Goal: Ask a question

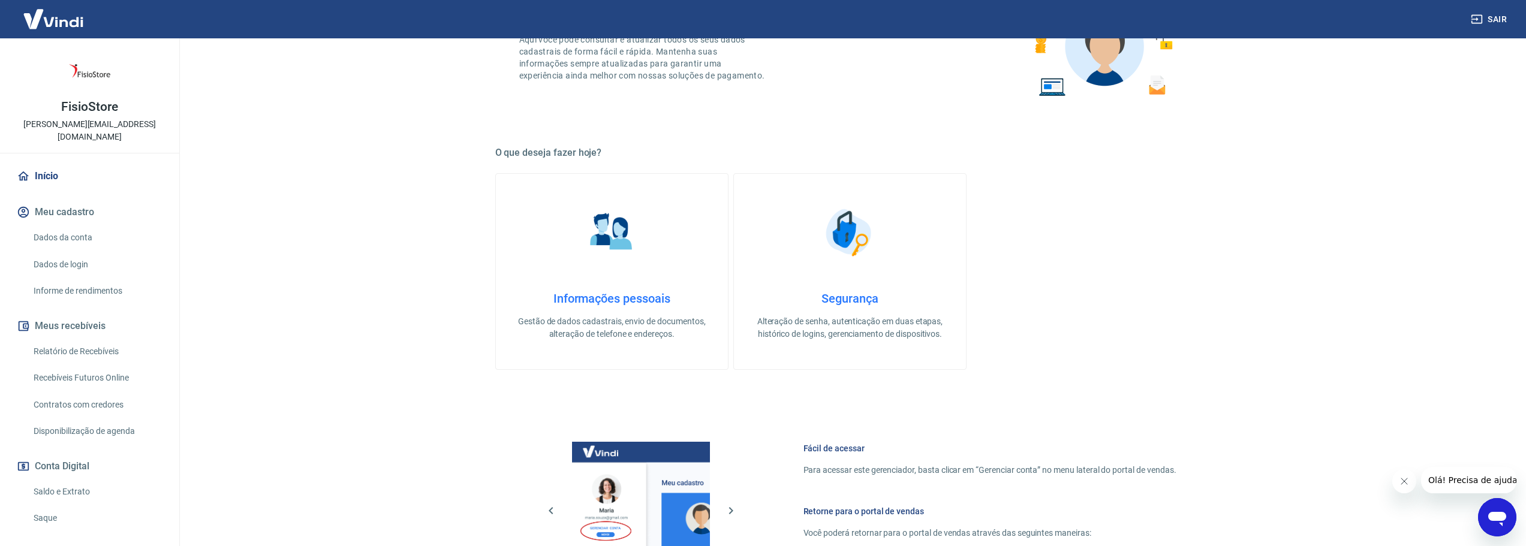
scroll to position [360, 0]
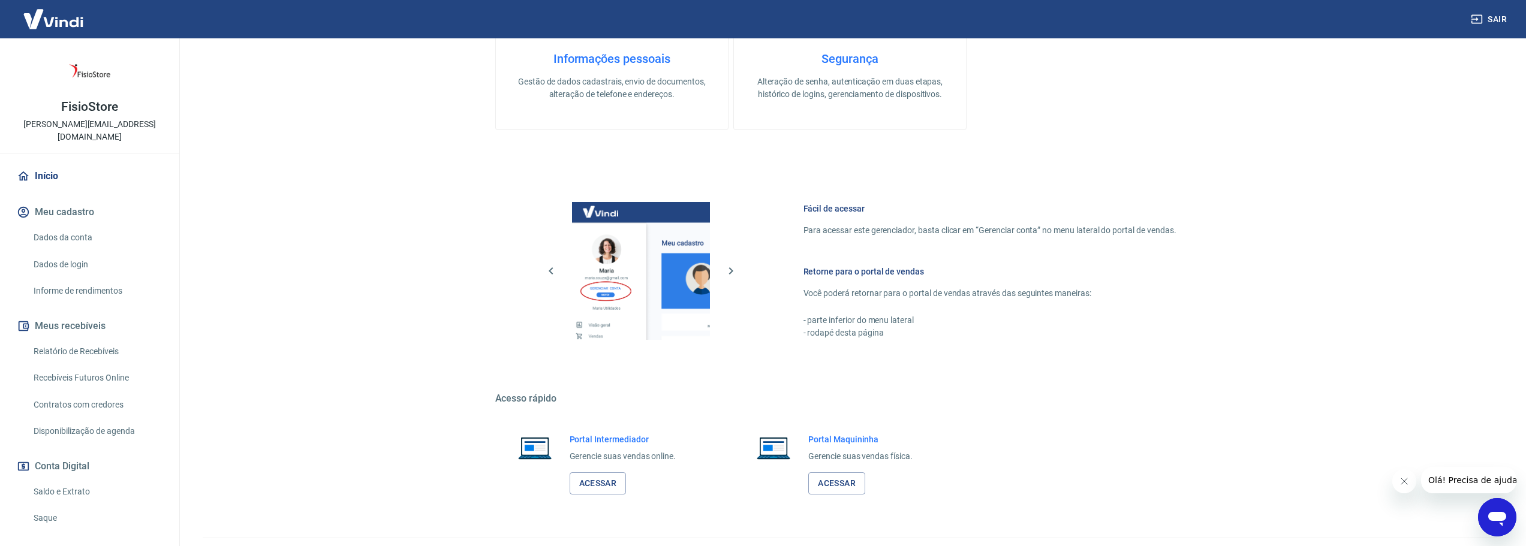
click at [1501, 523] on icon "Abrir janela de mensagens" at bounding box center [1497, 519] width 18 height 14
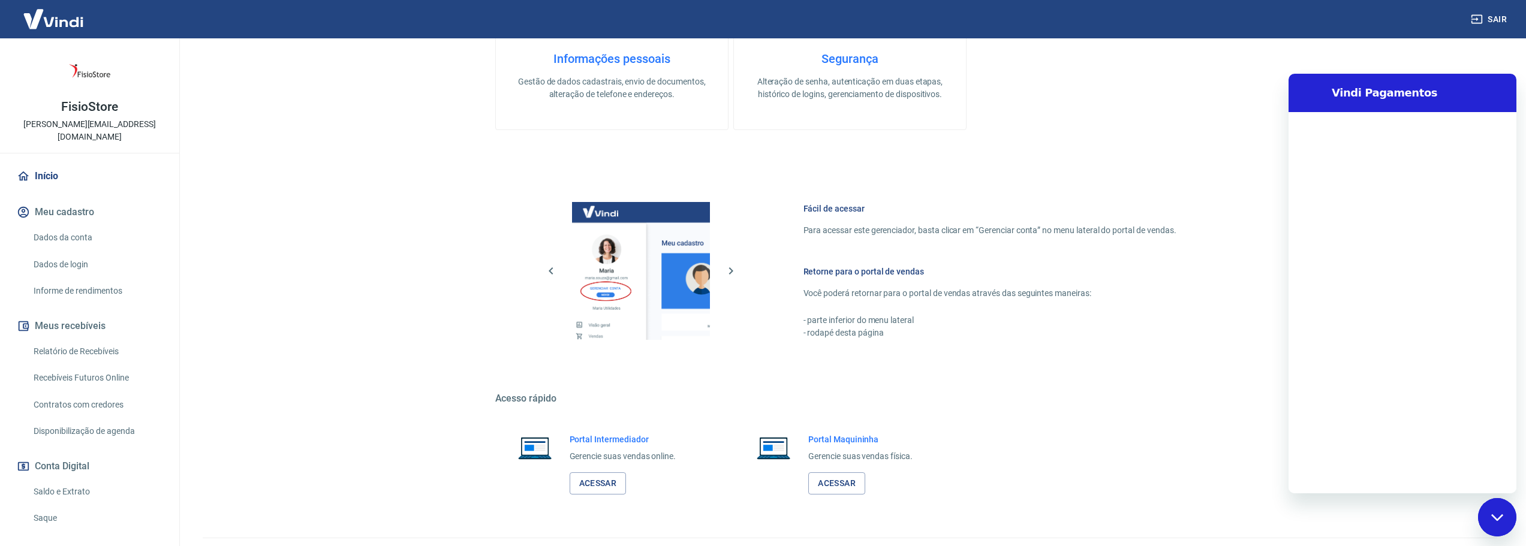
scroll to position [0, 0]
click at [1378, 474] on textarea at bounding box center [1416, 474] width 185 height 24
type textarea "f"
type textarea "x"
type textarea "fa"
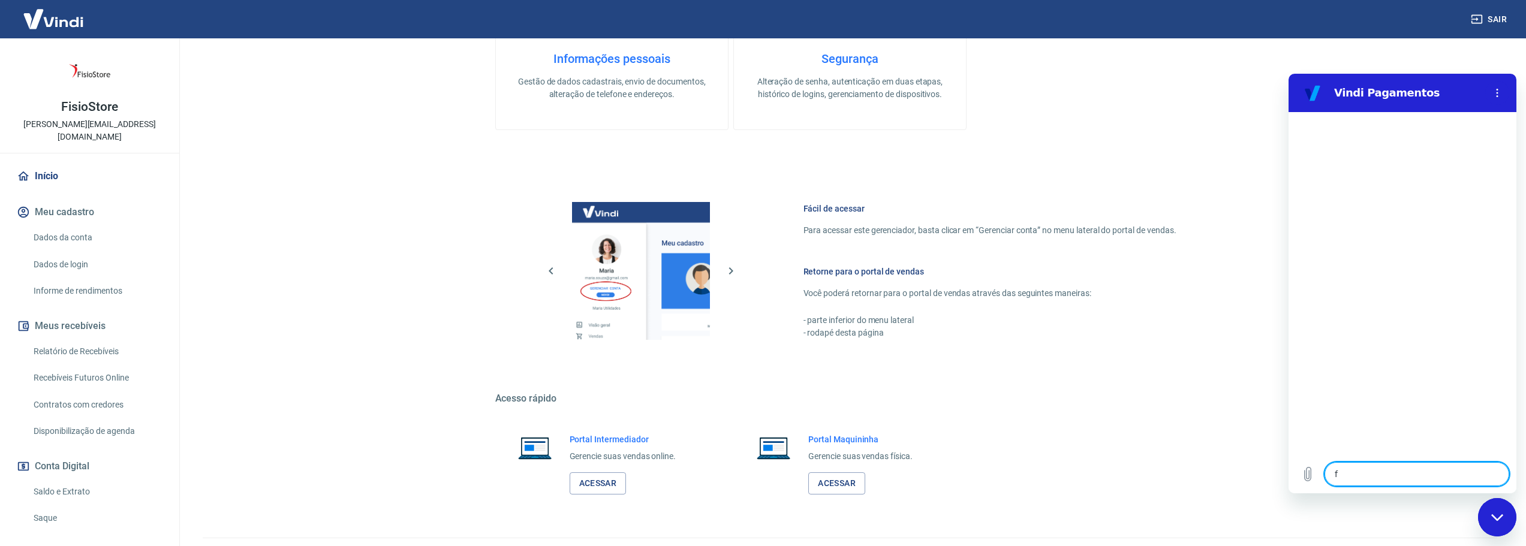
type textarea "x"
type textarea "fal"
type textarea "x"
type textarea "fala"
type textarea "x"
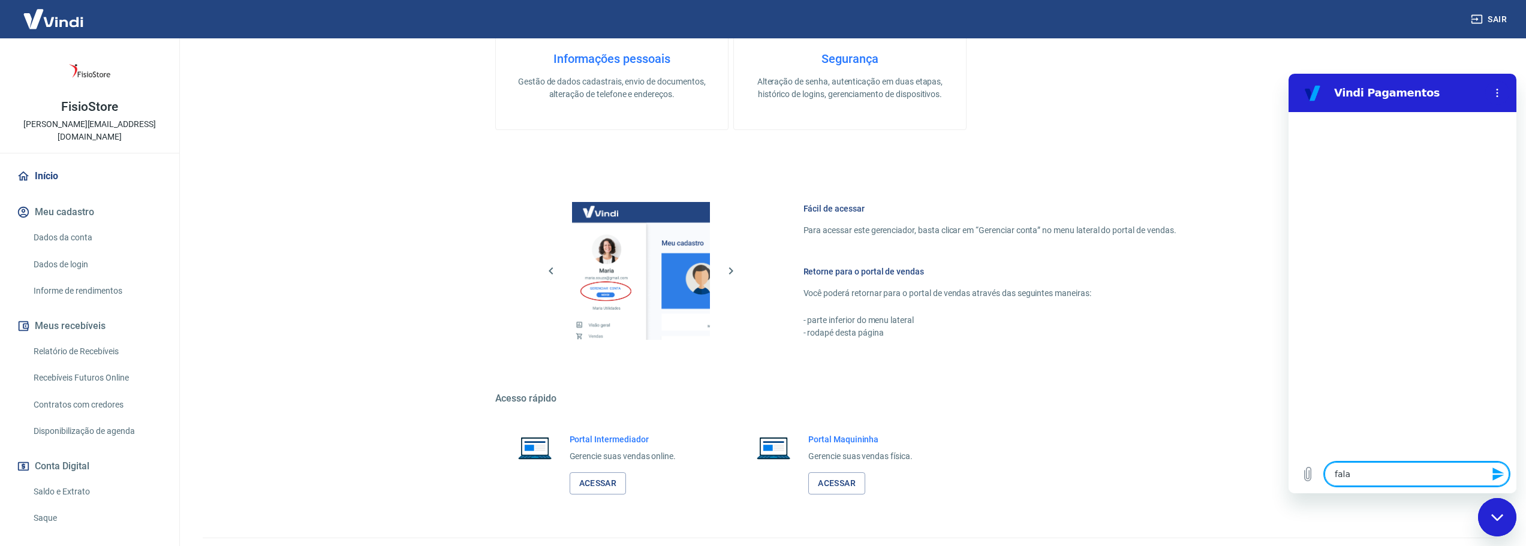
type textarea "falar"
type textarea "x"
type textarea "falar"
type textarea "x"
type textarea "falar c"
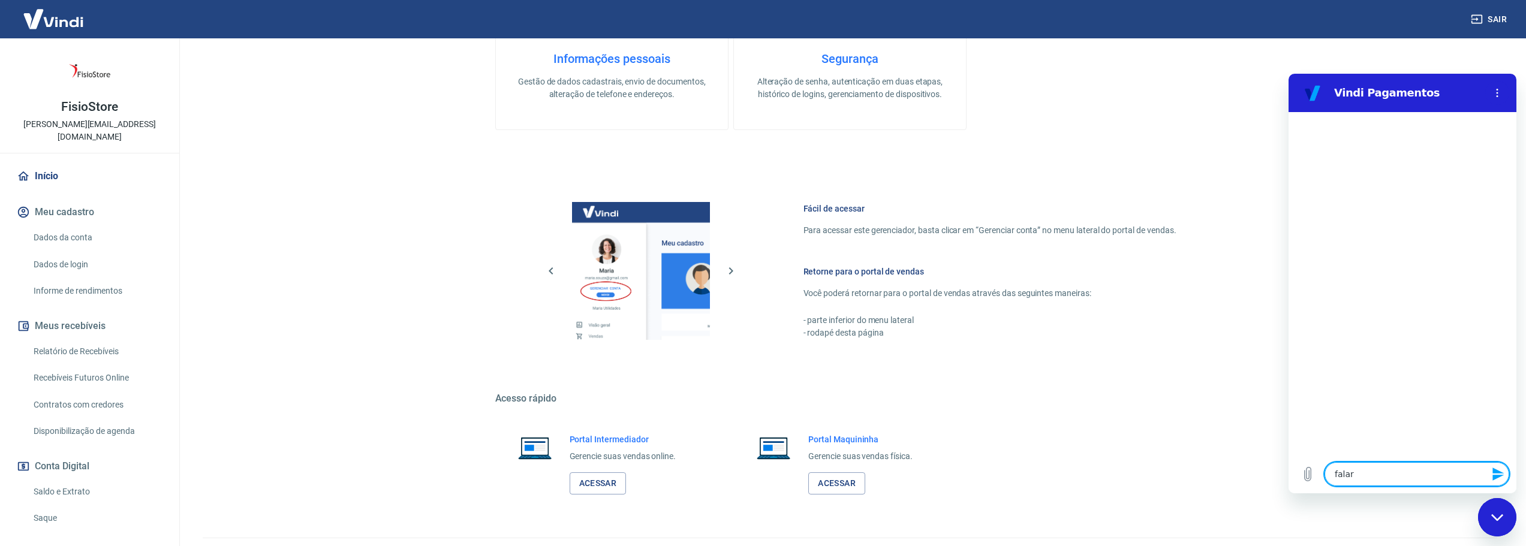
type textarea "x"
type textarea "falar co"
type textarea "x"
type textarea "falar com"
type textarea "x"
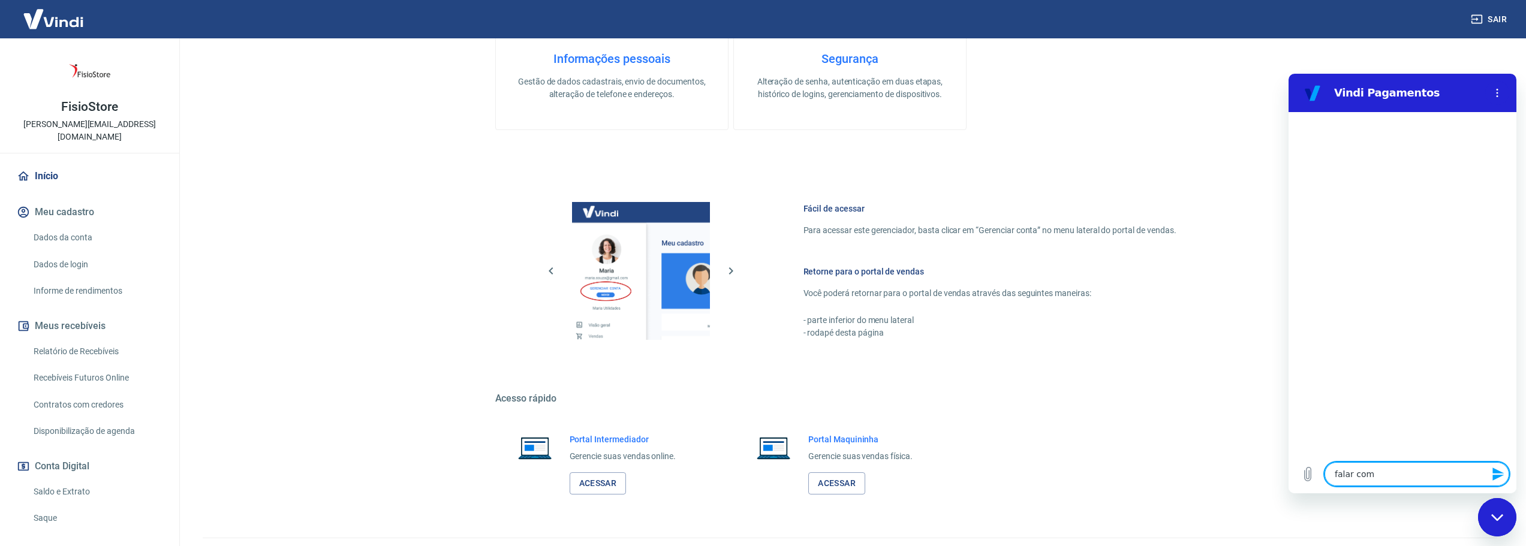
type textarea "falar com"
type textarea "x"
type textarea "falar com a"
type textarea "x"
type textarea "falar com at"
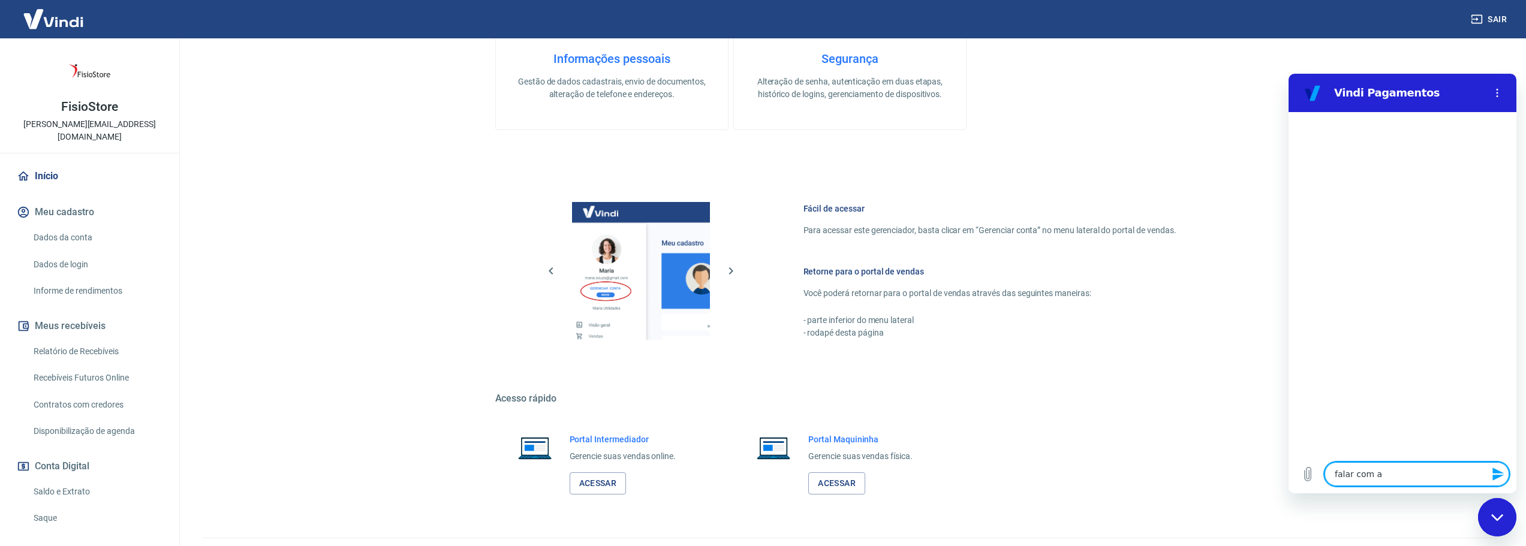
type textarea "x"
type textarea "falar com ate"
type textarea "x"
type textarea "falar com [GEOGRAPHIC_DATA]"
type textarea "x"
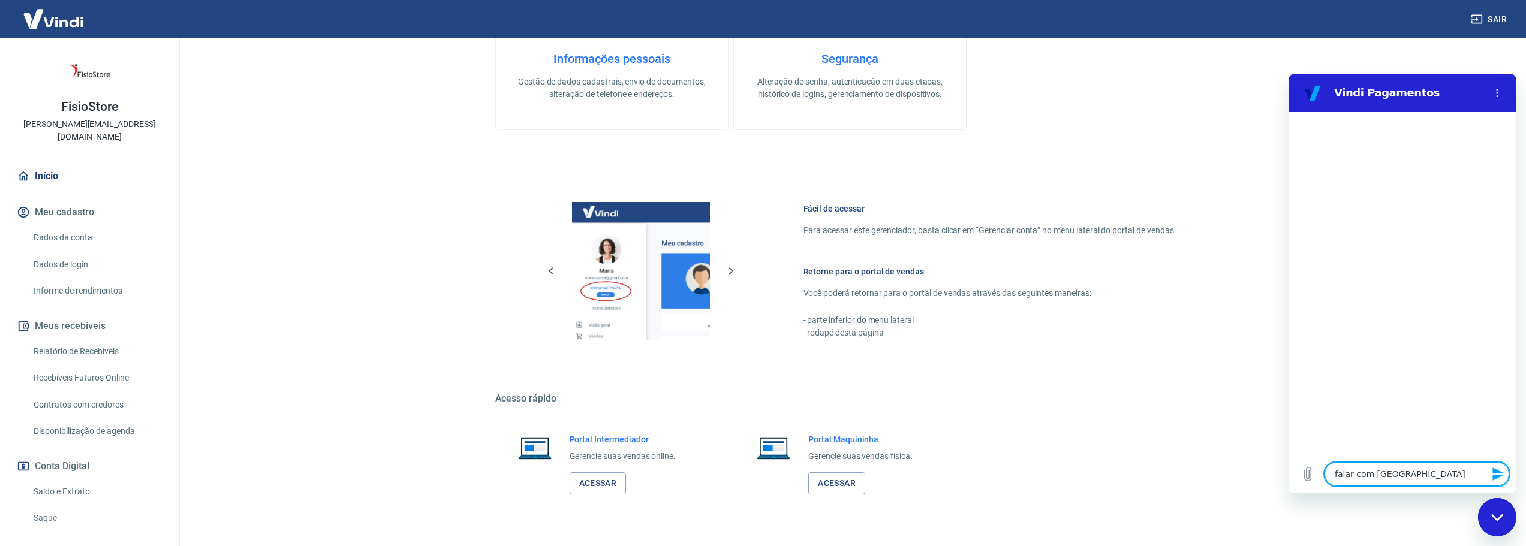
type textarea "falar com atend"
type textarea "x"
type textarea "falar com atende"
type textarea "x"
type textarea "falar com atenden"
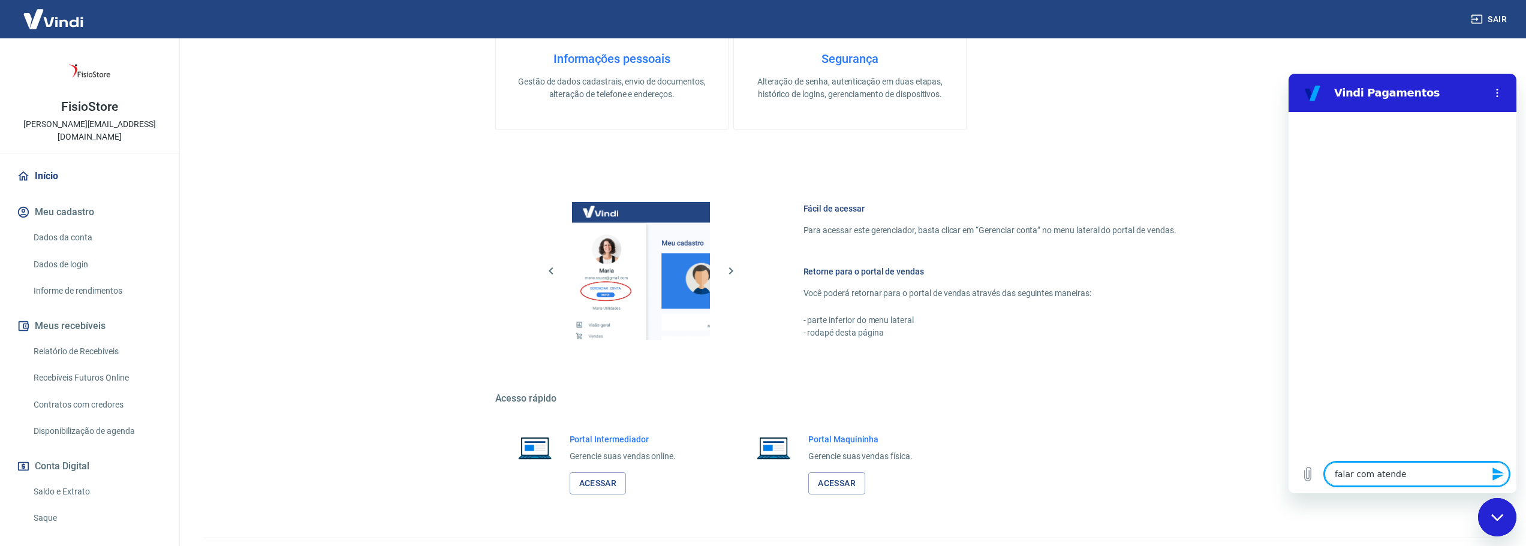
type textarea "x"
type textarea "falar com atendent"
type textarea "x"
type textarea "falar com atendente"
type textarea "x"
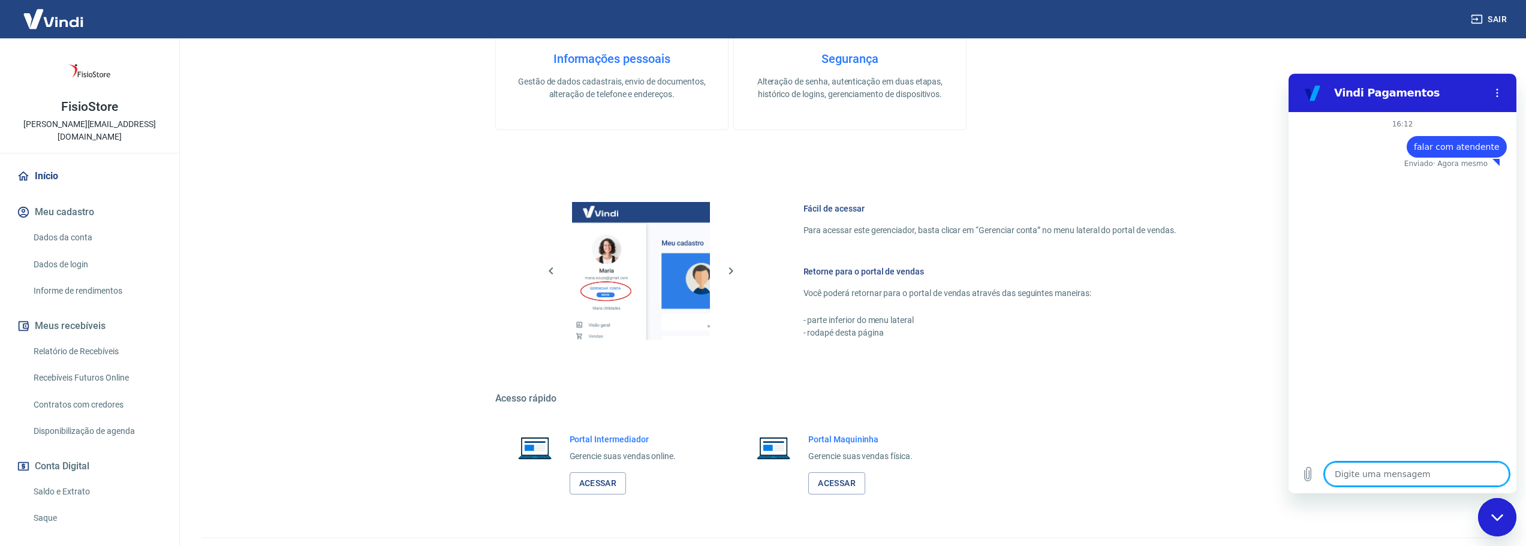
type textarea "x"
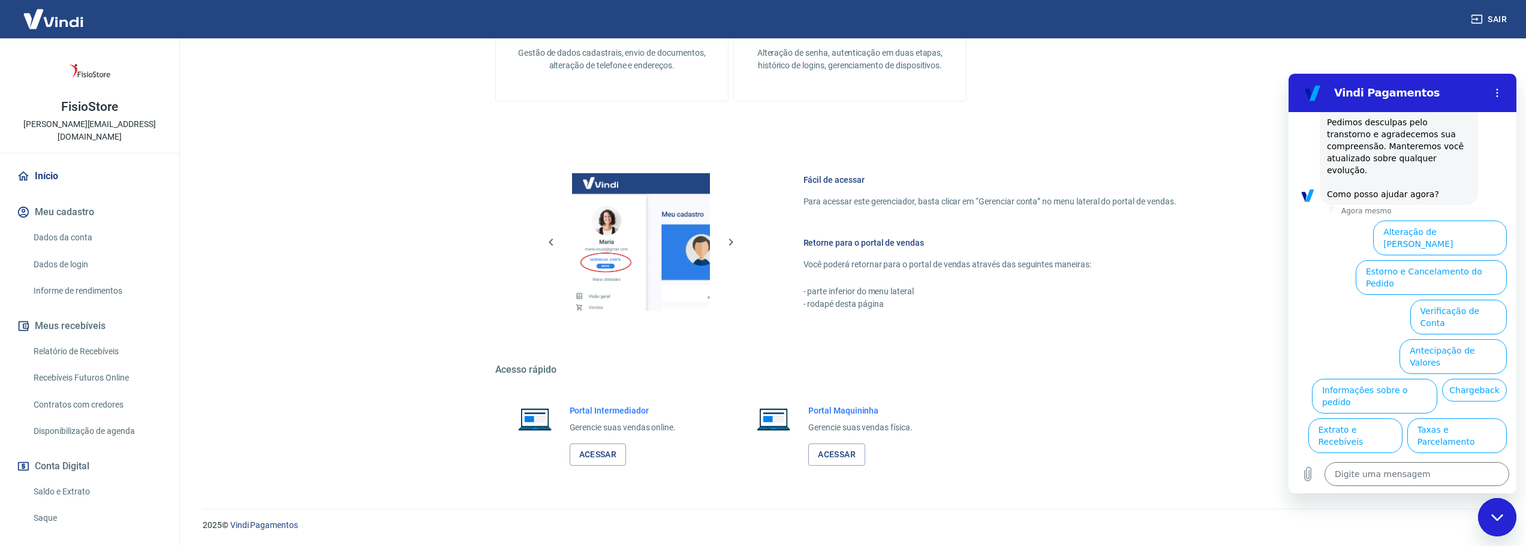
scroll to position [80, 0]
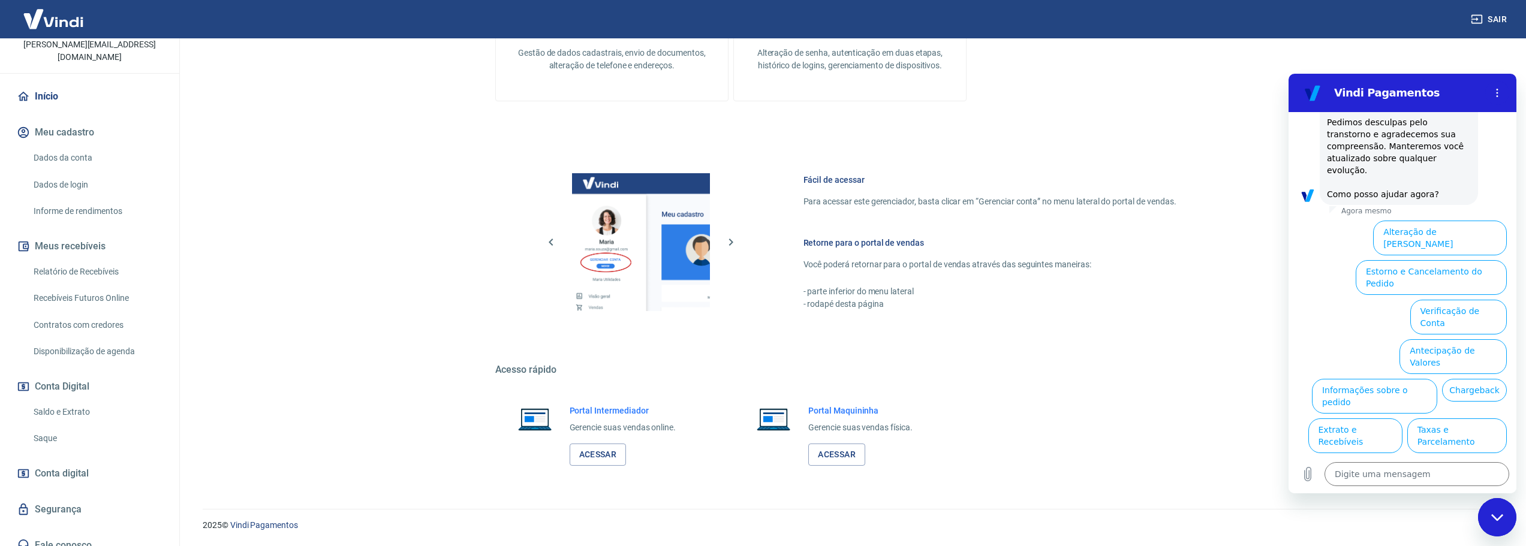
click at [59, 532] on link "Fale conosco" at bounding box center [89, 545] width 150 height 26
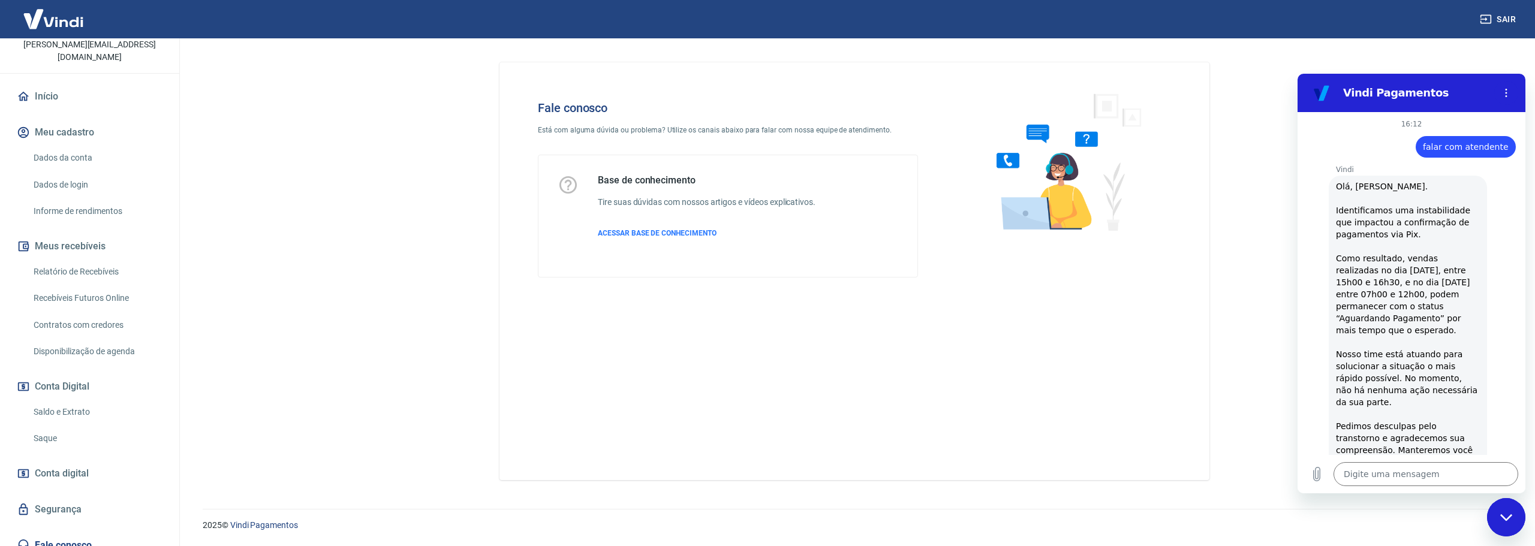
scroll to position [304, 0]
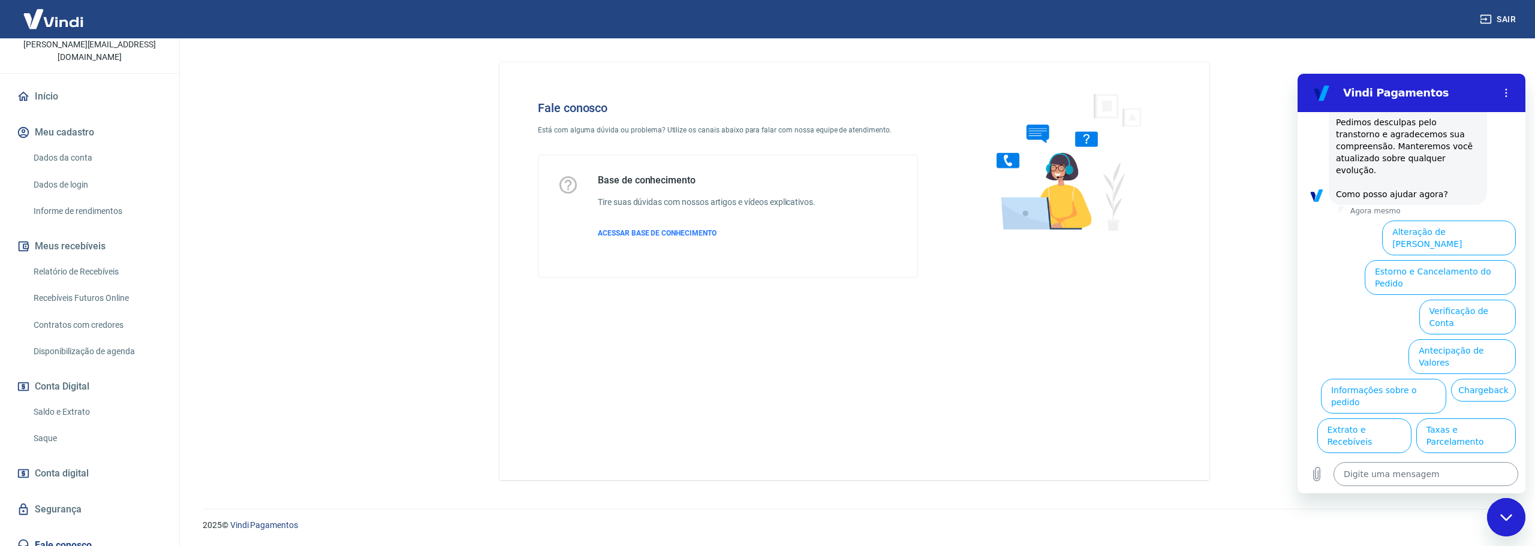
click at [1386, 477] on textarea at bounding box center [1425, 474] width 185 height 24
click at [1413, 480] on textarea at bounding box center [1425, 474] width 185 height 24
type textarea "f"
type textarea "x"
type textarea "fa"
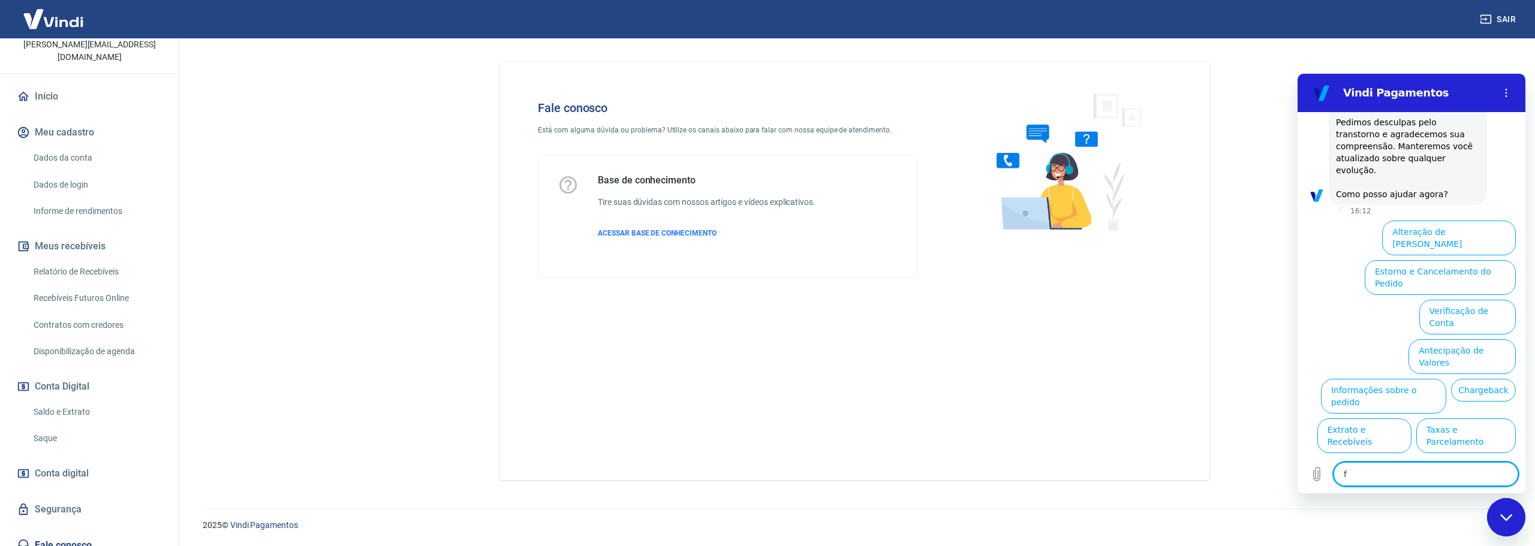
type textarea "x"
type textarea "fal"
type textarea "x"
type textarea "fala"
type textarea "x"
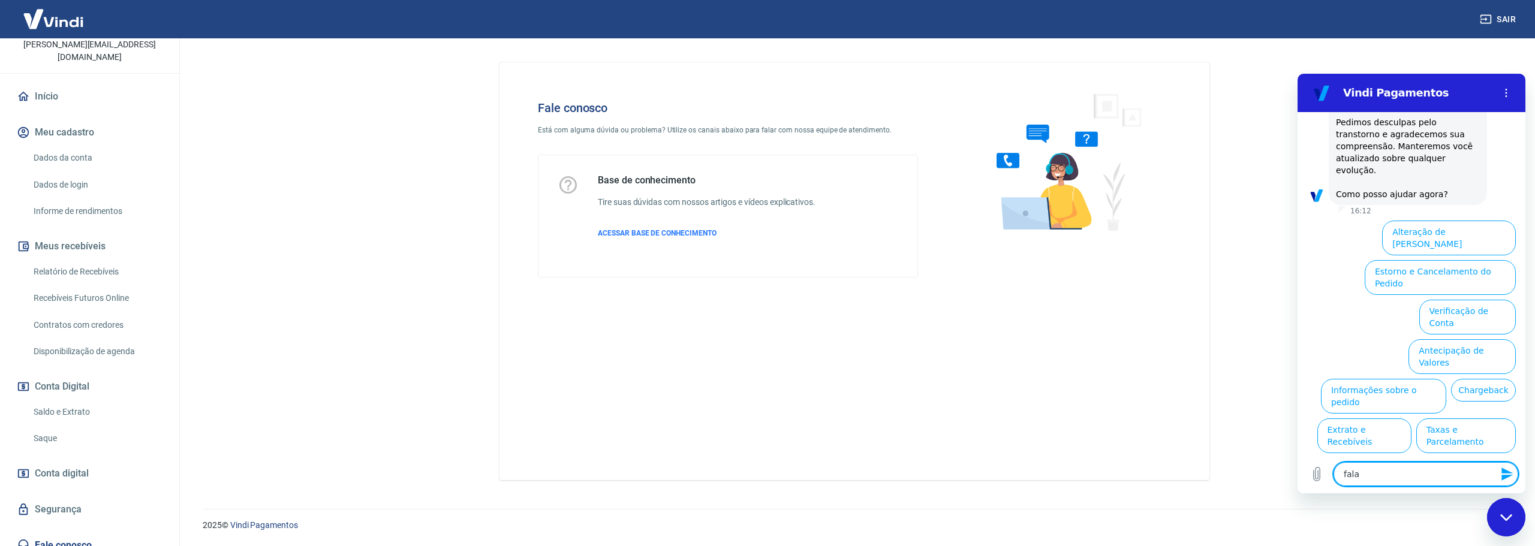
type textarea "falar"
type textarea "x"
type textarea "falar"
type textarea "x"
type textarea "falar c"
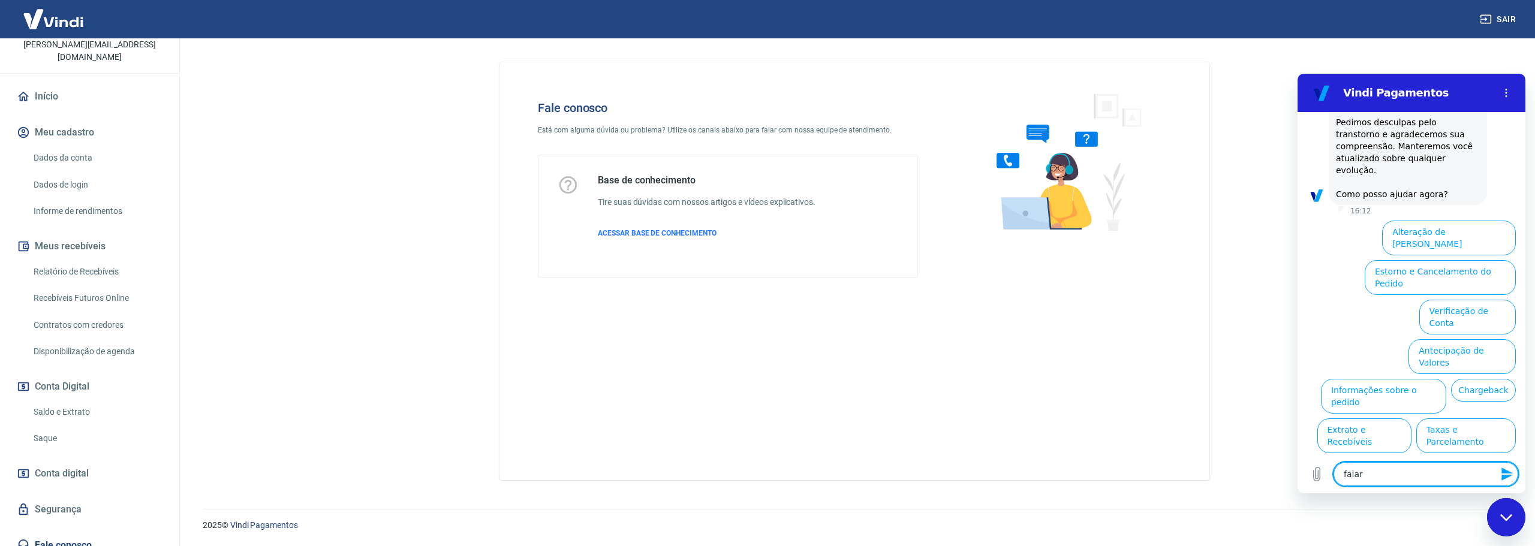
type textarea "x"
type textarea "falar co"
type textarea "x"
type textarea "falar com"
type textarea "x"
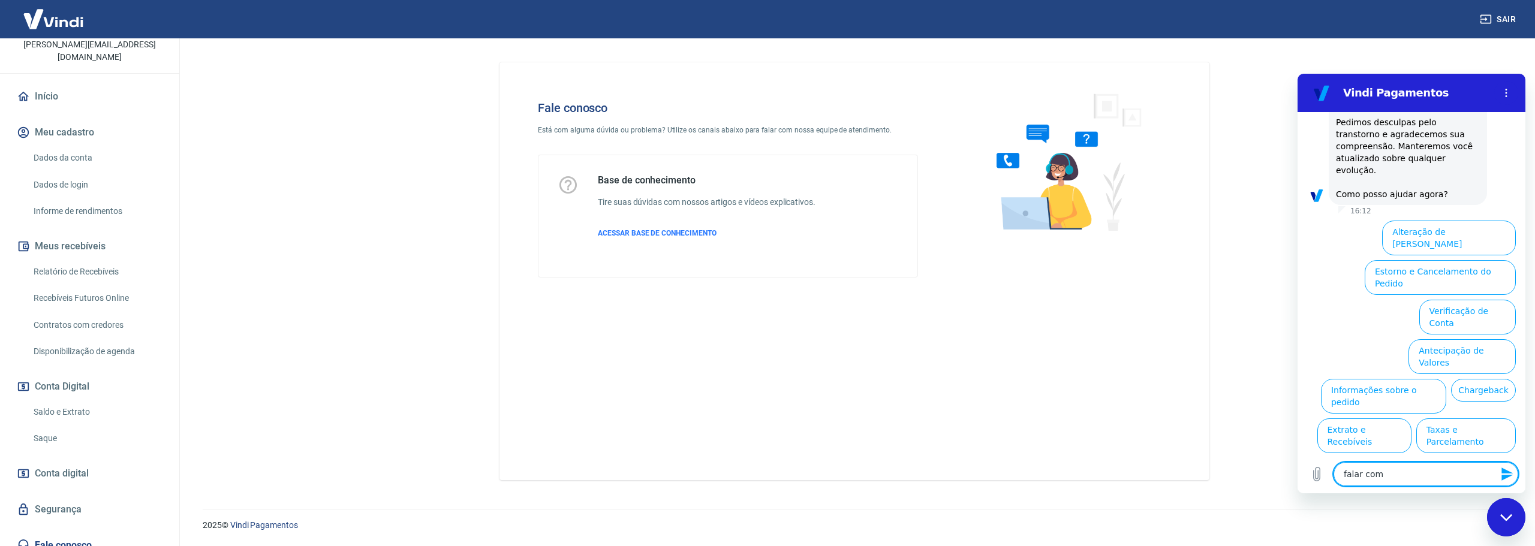
type textarea "falar com"
type textarea "x"
type textarea "falar com a"
type textarea "x"
type textarea "falar com at"
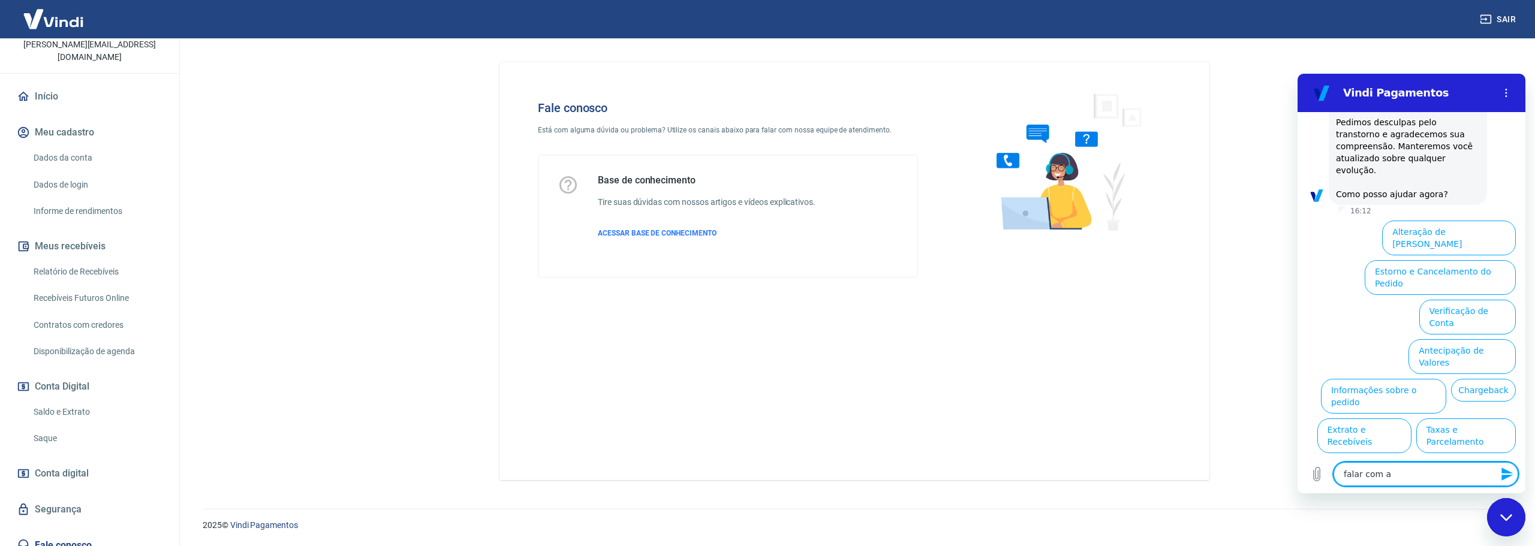
type textarea "x"
type textarea "falar com ate"
type textarea "x"
type textarea "falar com [GEOGRAPHIC_DATA]"
type textarea "x"
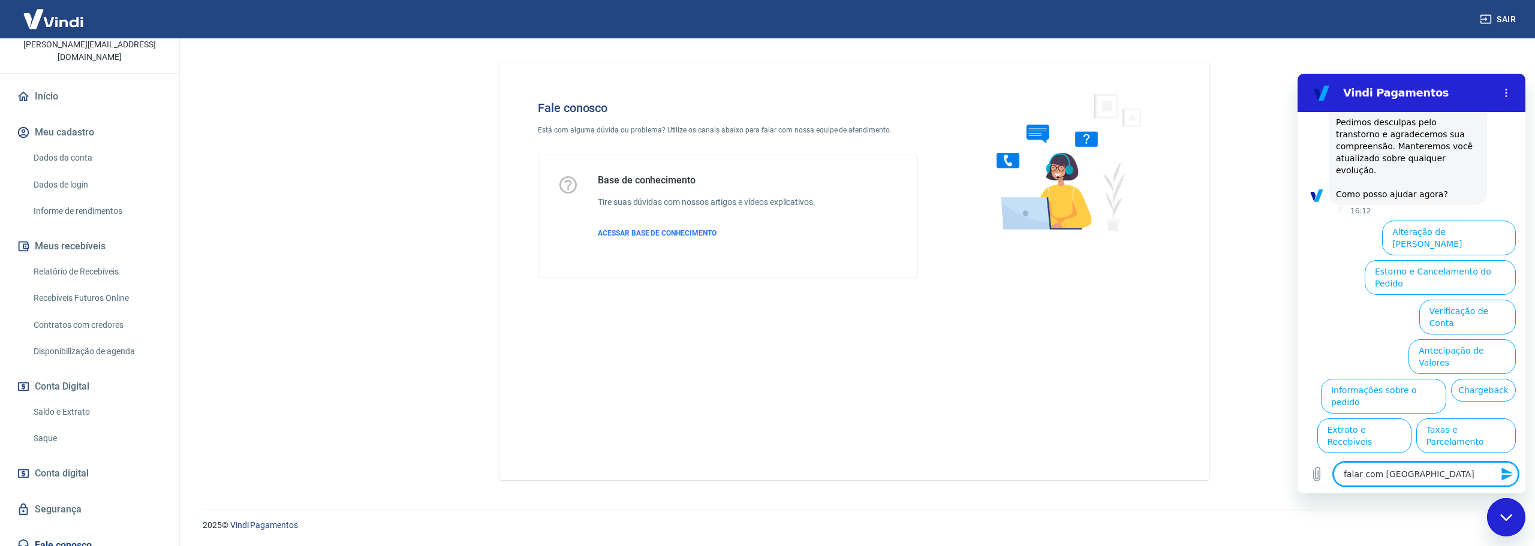
type textarea "falar com atend"
type textarea "x"
type textarea "falar com atende"
type textarea "x"
type textarea "falar com atenden"
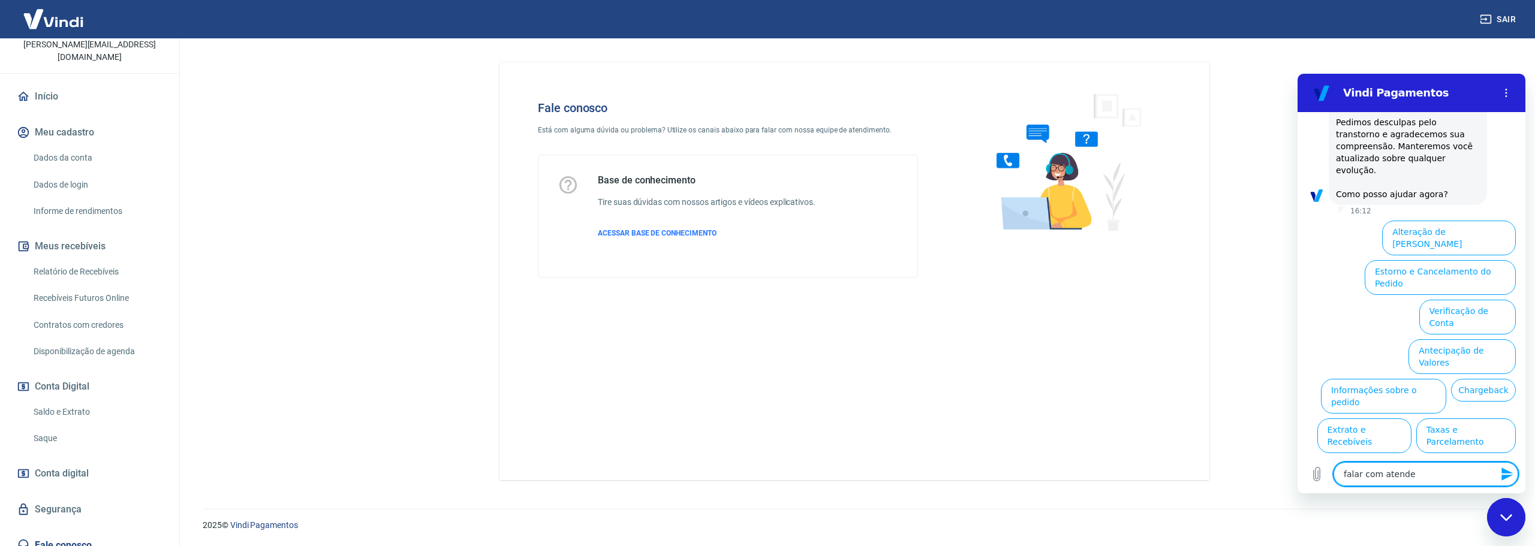
type textarea "x"
type textarea "falar com atendent"
type textarea "x"
type textarea "falar com atendente"
type textarea "x"
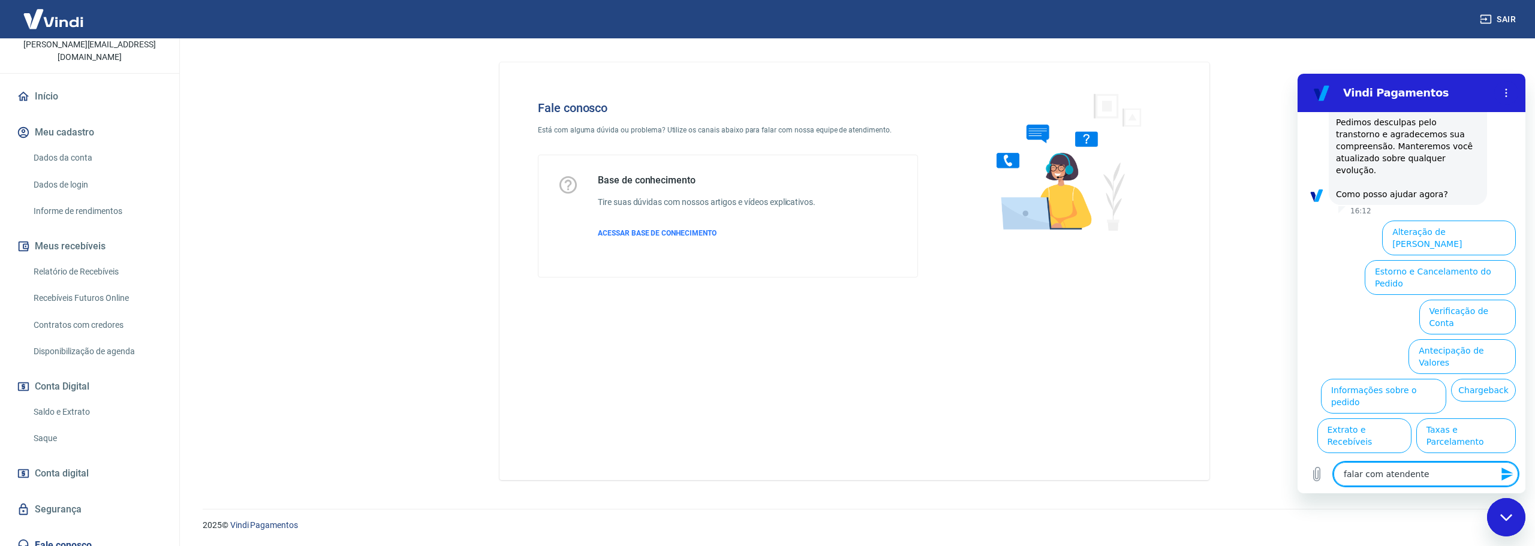
type textarea "falar com atendente"
type textarea "x"
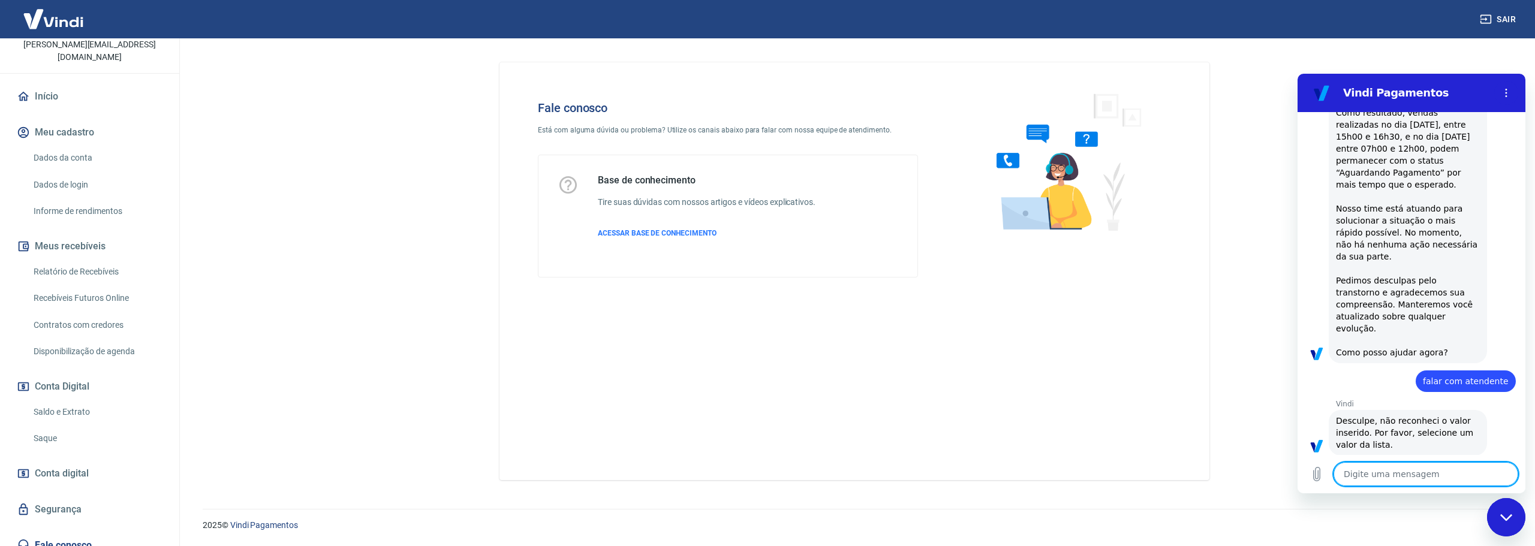
scroll to position [148, 0]
click at [1404, 472] on textarea at bounding box center [1425, 474] width 185 height 24
click at [1433, 479] on textarea at bounding box center [1425, 474] width 185 height 24
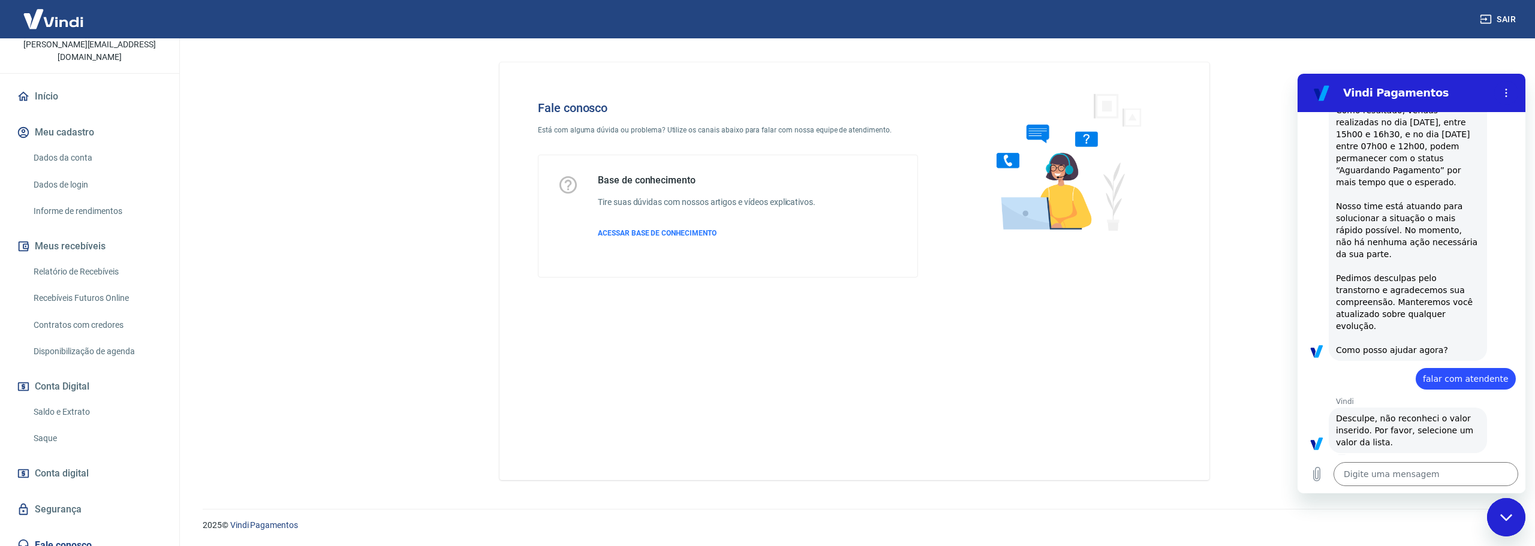
click at [332, 421] on main "Fale conosco Está com alguma dúvida ou problema? Utilize os canais abaixo para …" at bounding box center [854, 292] width 1361 height 508
type textarea "x"
click at [1399, 480] on textarea at bounding box center [1425, 474] width 185 height 24
